Goal: Information Seeking & Learning: Learn about a topic

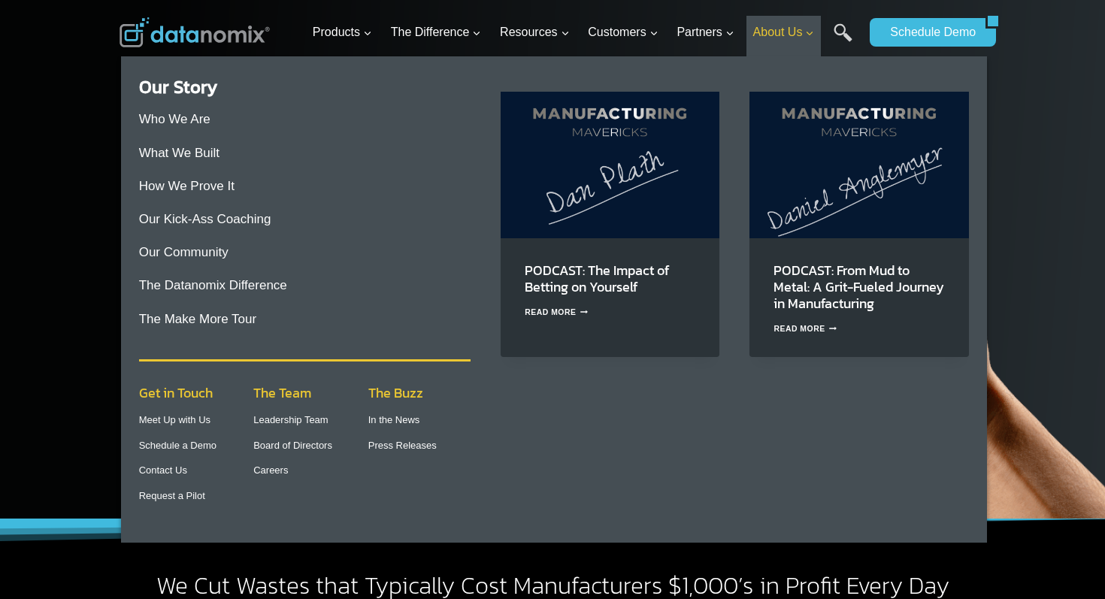
click at [792, 35] on span "About Us Expand" at bounding box center [784, 33] width 62 height 20
click at [275, 466] on link "Careers" at bounding box center [270, 470] width 35 height 11
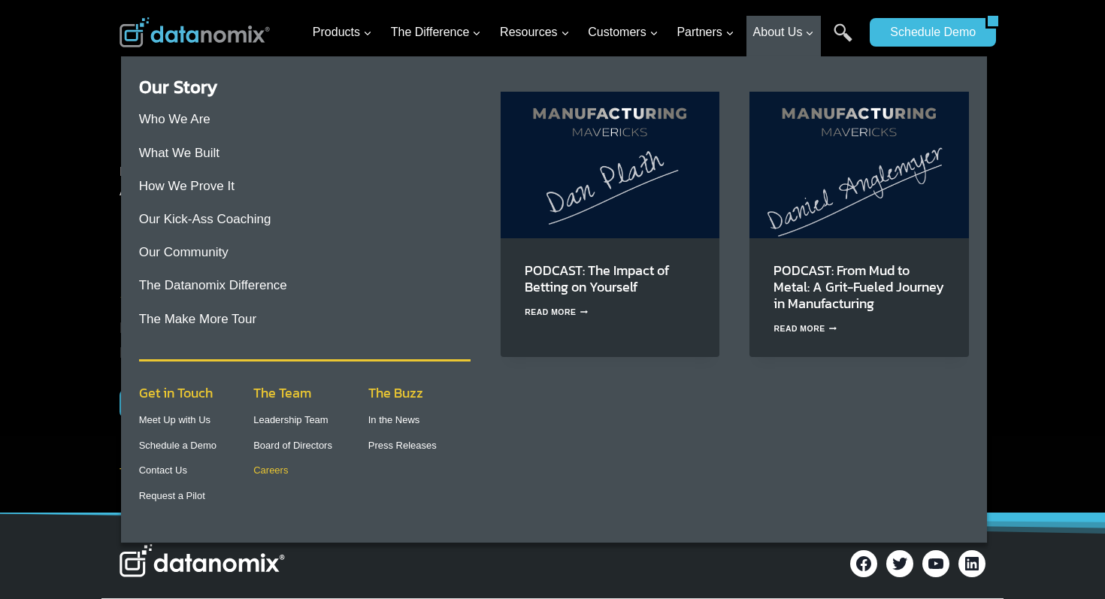
click at [271, 472] on link "Careers" at bounding box center [270, 470] width 35 height 11
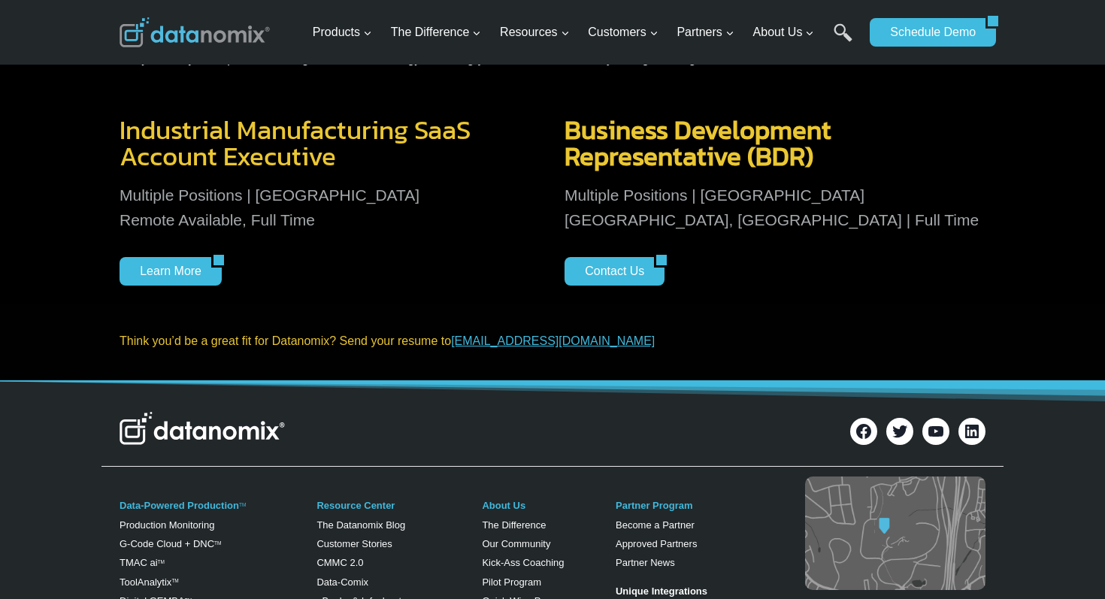
scroll to position [135, 0]
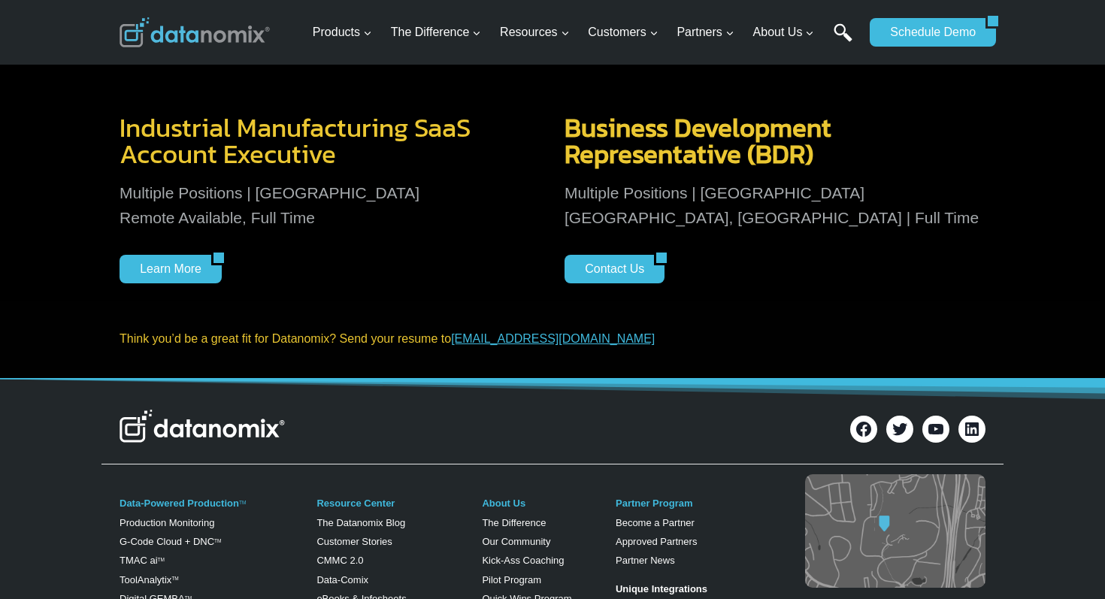
click at [841, 32] on link "Search" at bounding box center [843, 40] width 19 height 34
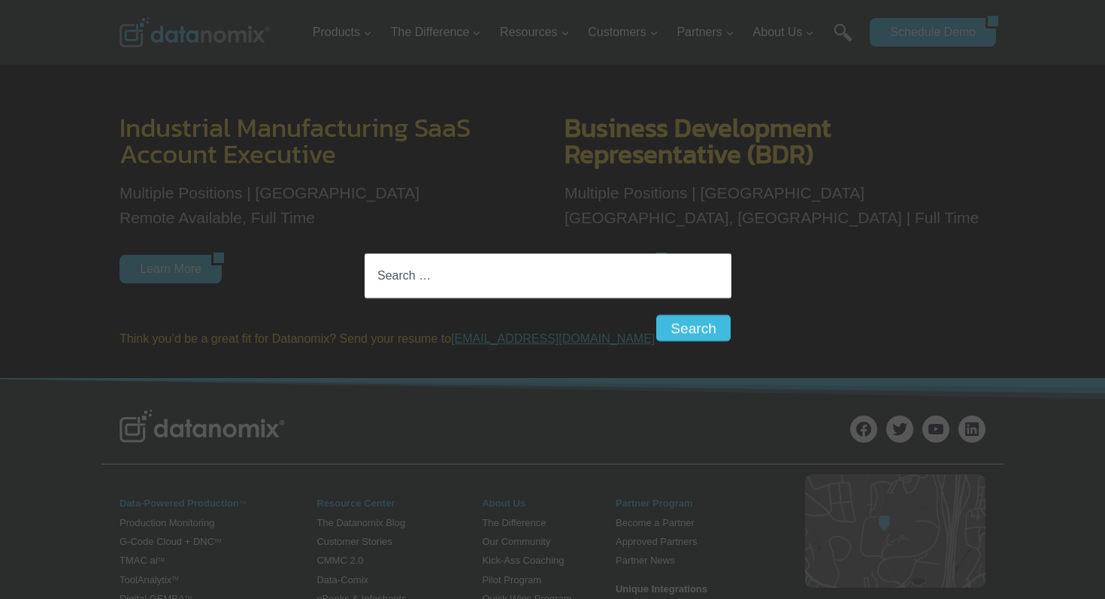
click at [546, 266] on input "Search for:" at bounding box center [548, 275] width 367 height 45
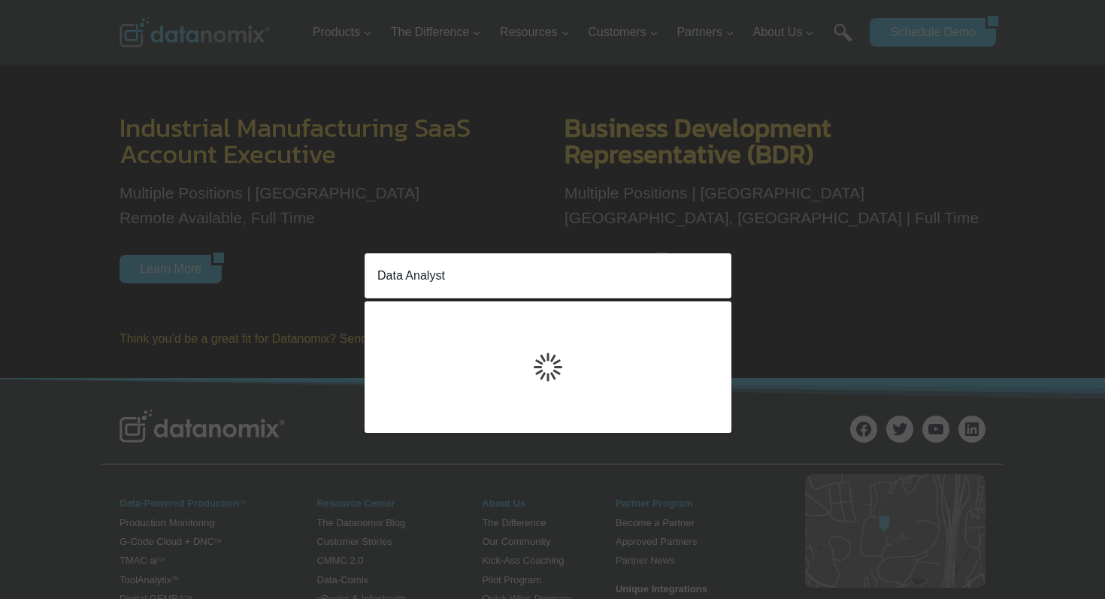
type input "Data Analyst"
click input "Search" at bounding box center [0, 0] width 0 height 0
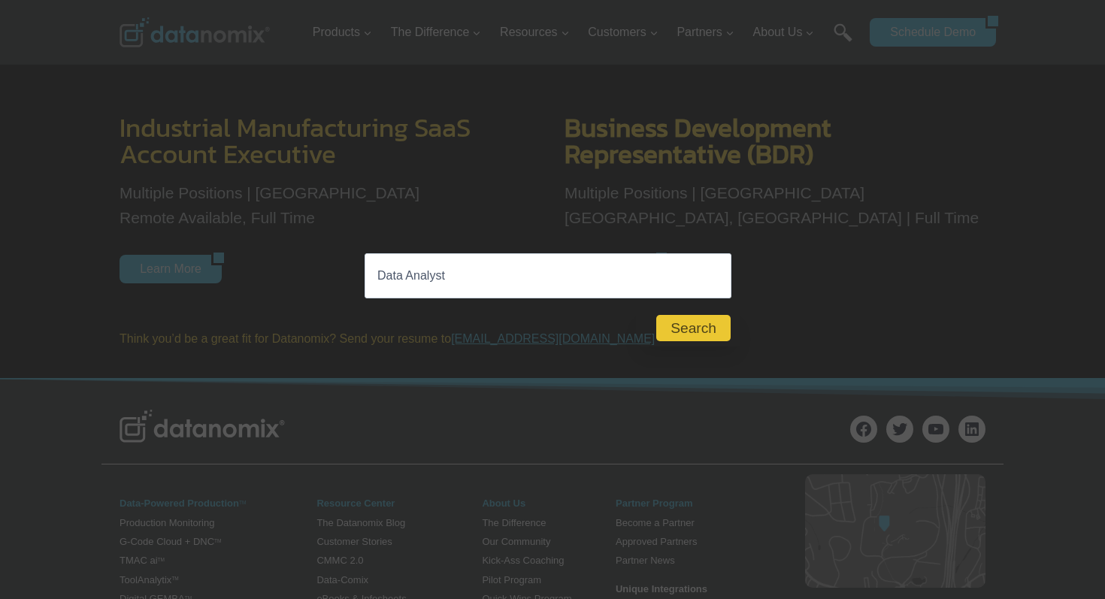
click at [686, 329] on button "Close" at bounding box center [688, 328] width 104 height 36
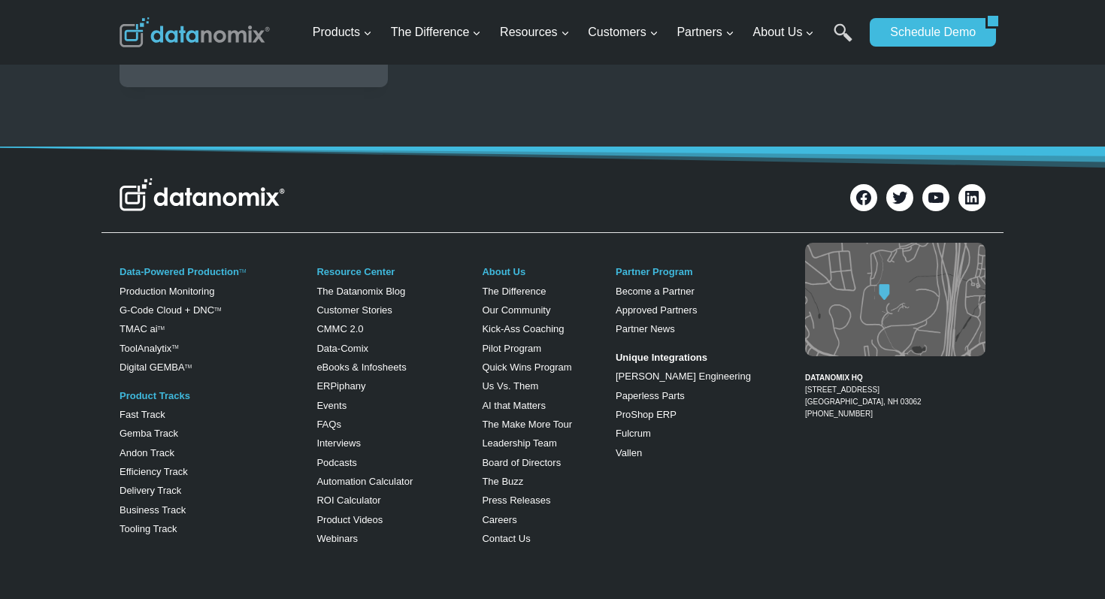
scroll to position [1589, 0]
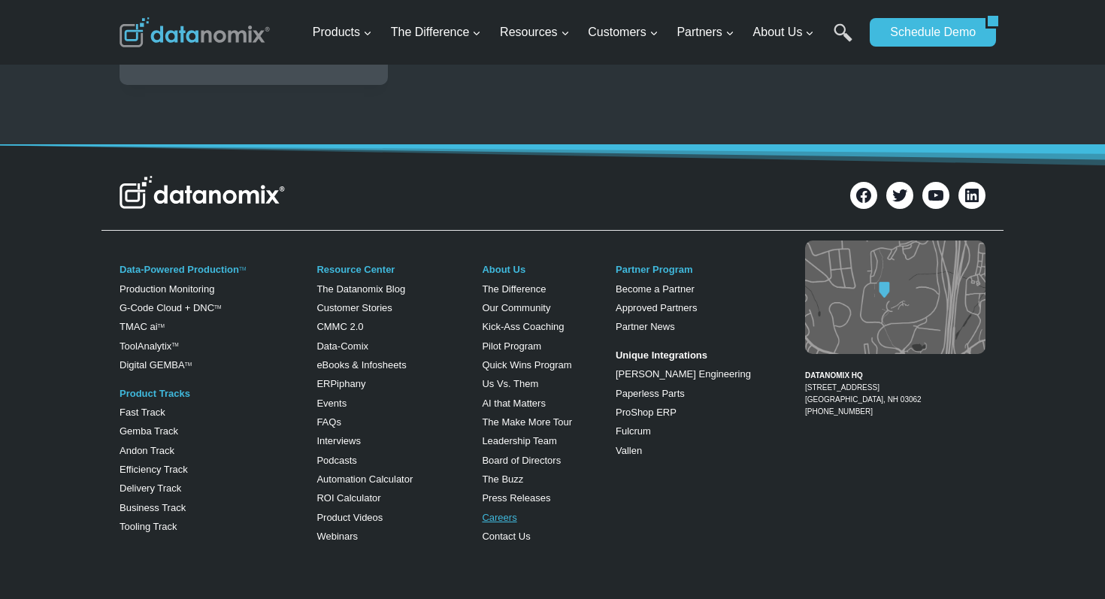
click at [506, 522] on link "Careers" at bounding box center [499, 517] width 35 height 11
